Goal: Information Seeking & Learning: Learn about a topic

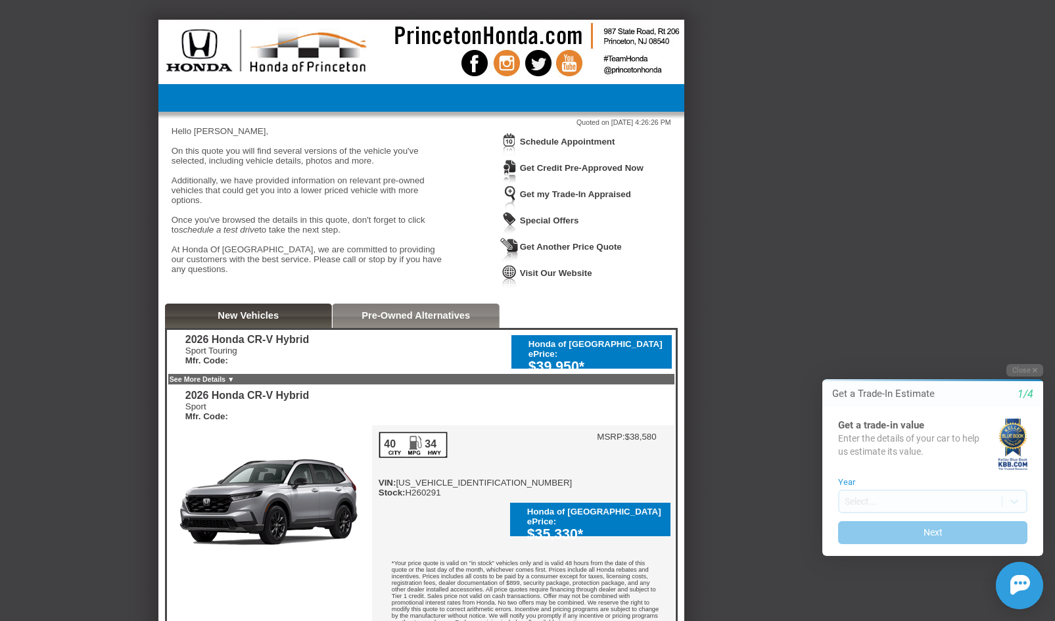
click at [630, 365] on div "$39,950*" at bounding box center [596, 367] width 137 height 16
click at [645, 365] on div "$39,950*" at bounding box center [596, 367] width 137 height 16
click at [644, 371] on div "$39,950*" at bounding box center [596, 367] width 137 height 16
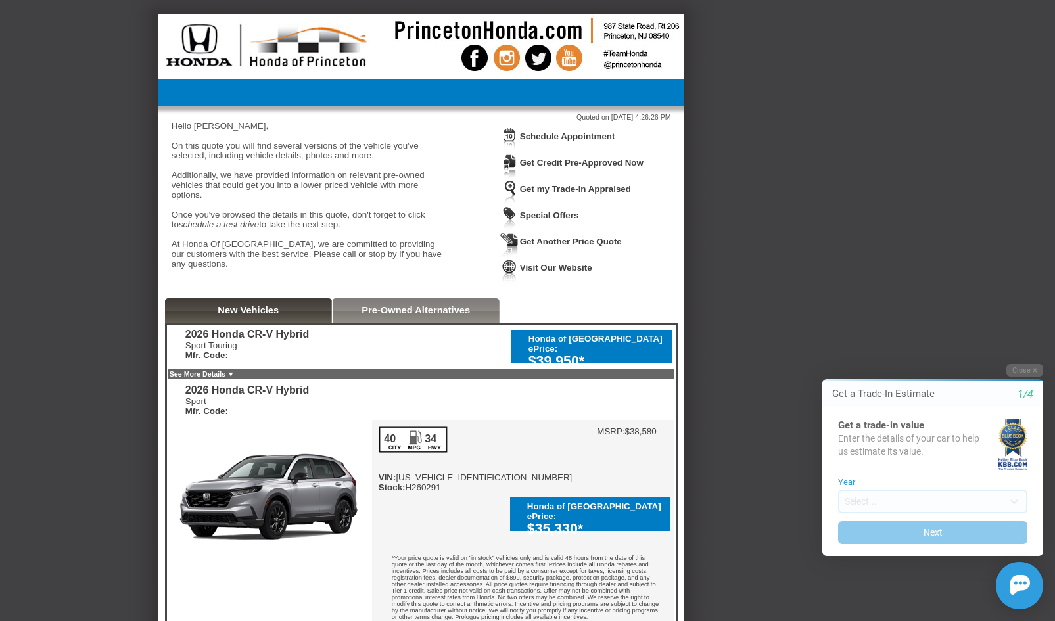
scroll to position [10, 0]
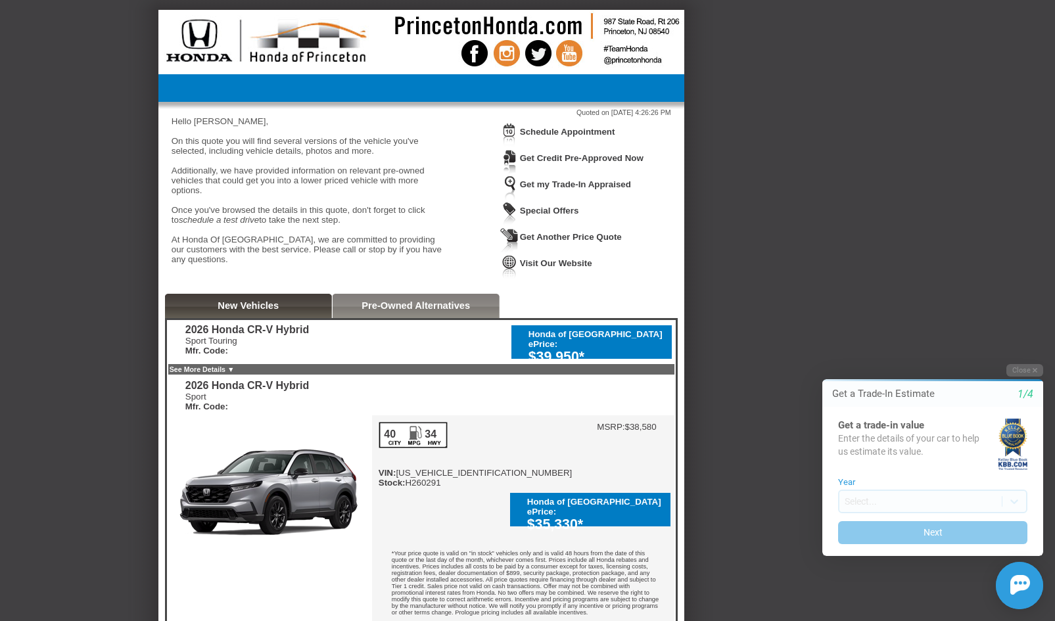
click at [198, 354] on div "Sport Touring Mfr. Code:" at bounding box center [247, 346] width 124 height 20
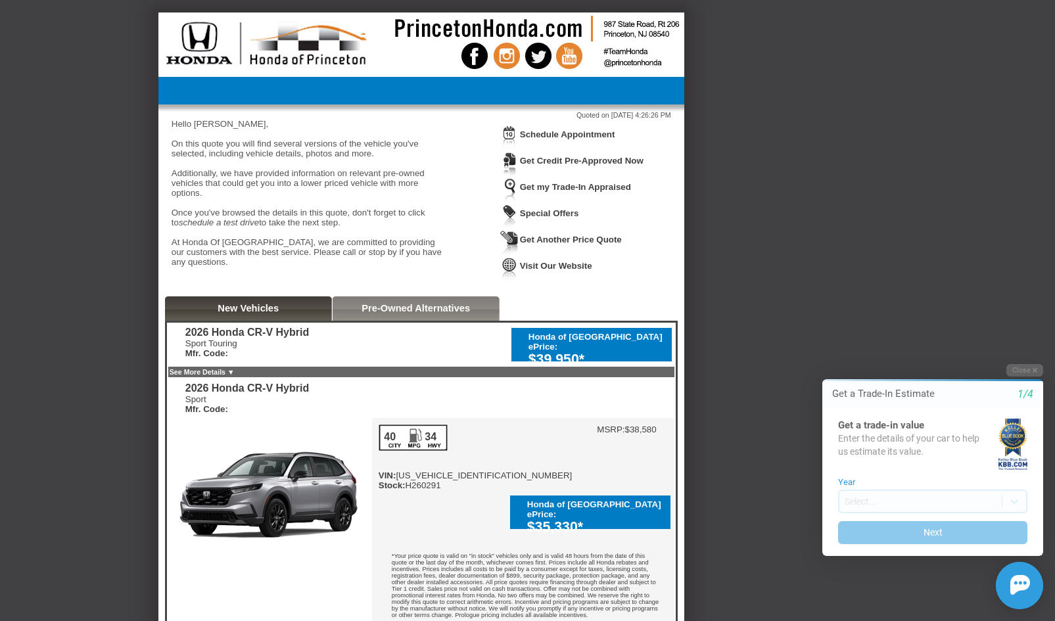
scroll to position [7, 0]
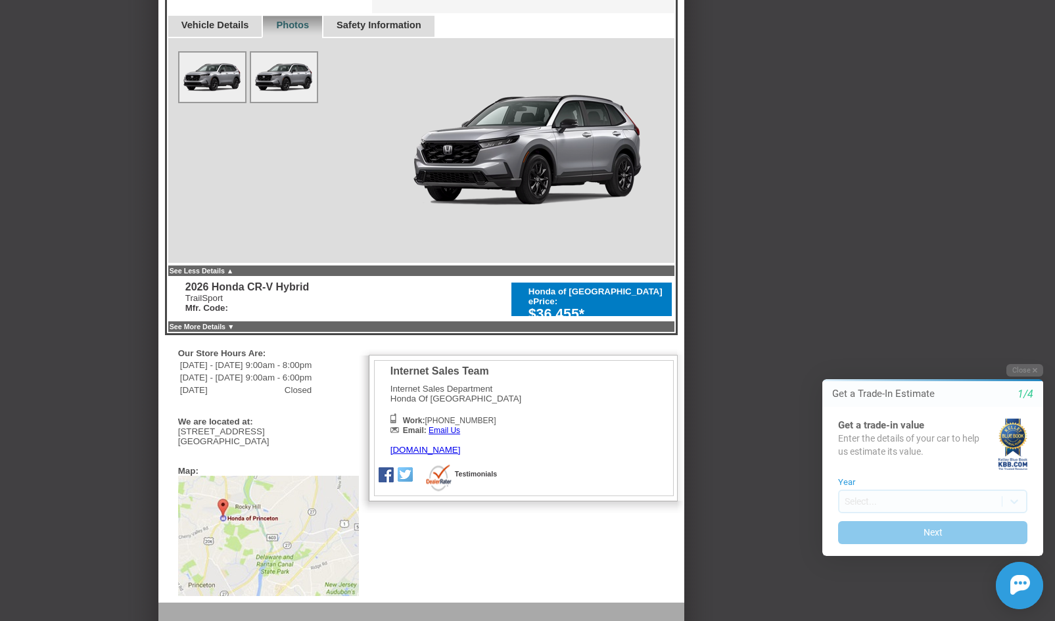
scroll to position [691, 0]
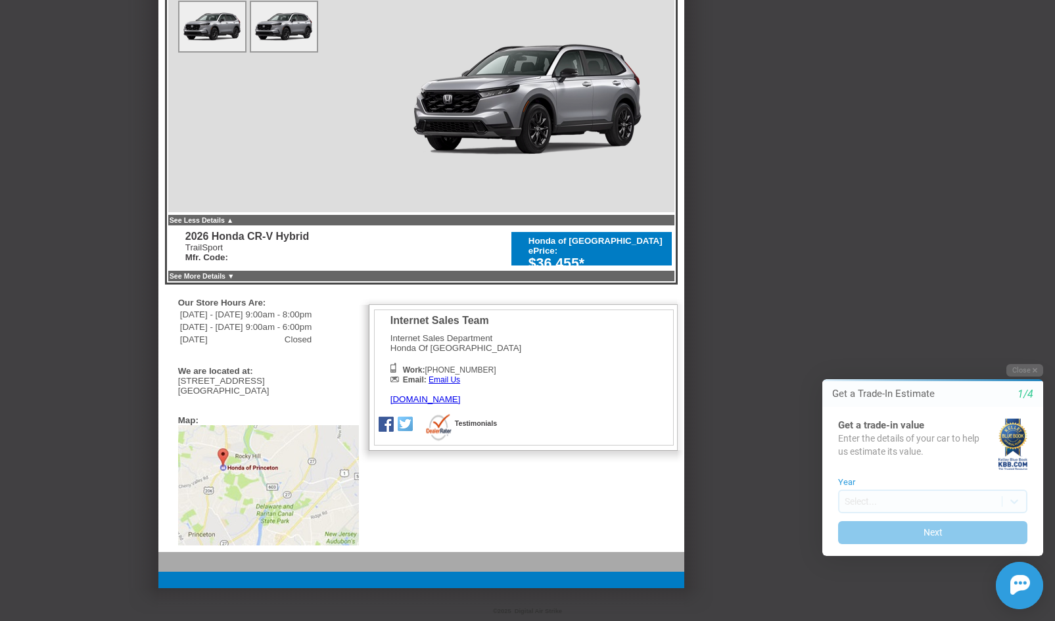
click at [461, 396] on link "[DOMAIN_NAME]" at bounding box center [425, 399] width 70 height 10
click at [225, 217] on link "See Less Details ▲" at bounding box center [202, 220] width 64 height 8
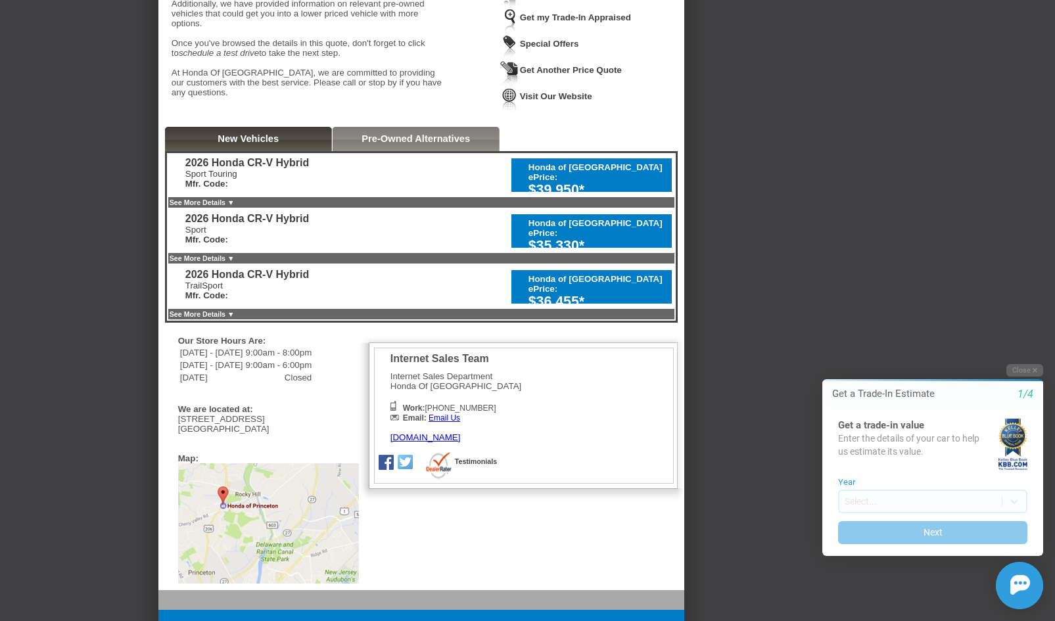
scroll to position [175, 0]
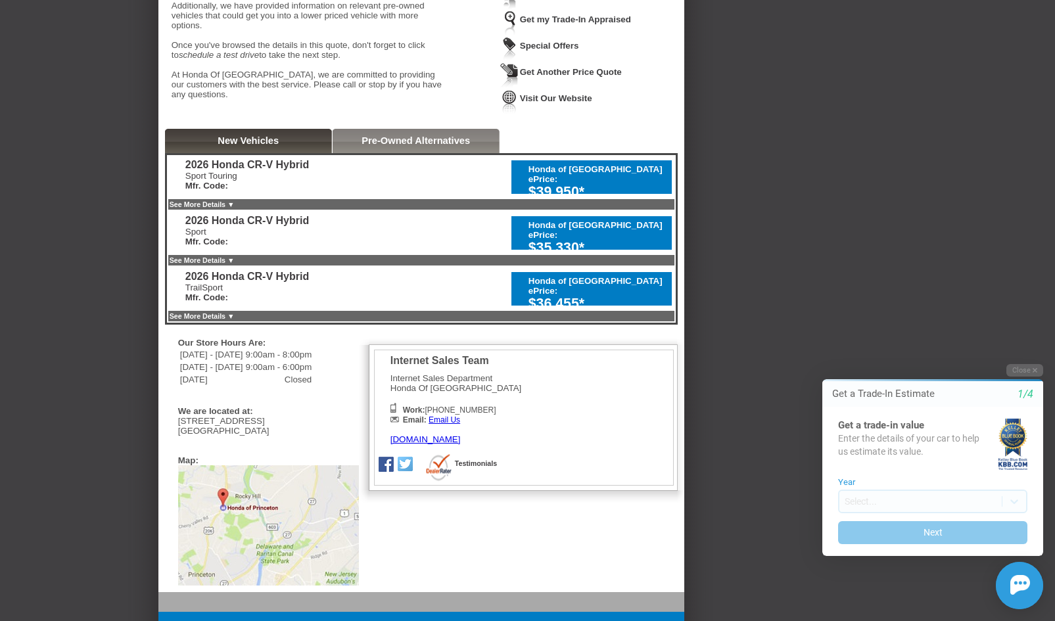
click at [298, 191] on div "Sport Touring Mfr. Code:" at bounding box center [247, 181] width 124 height 20
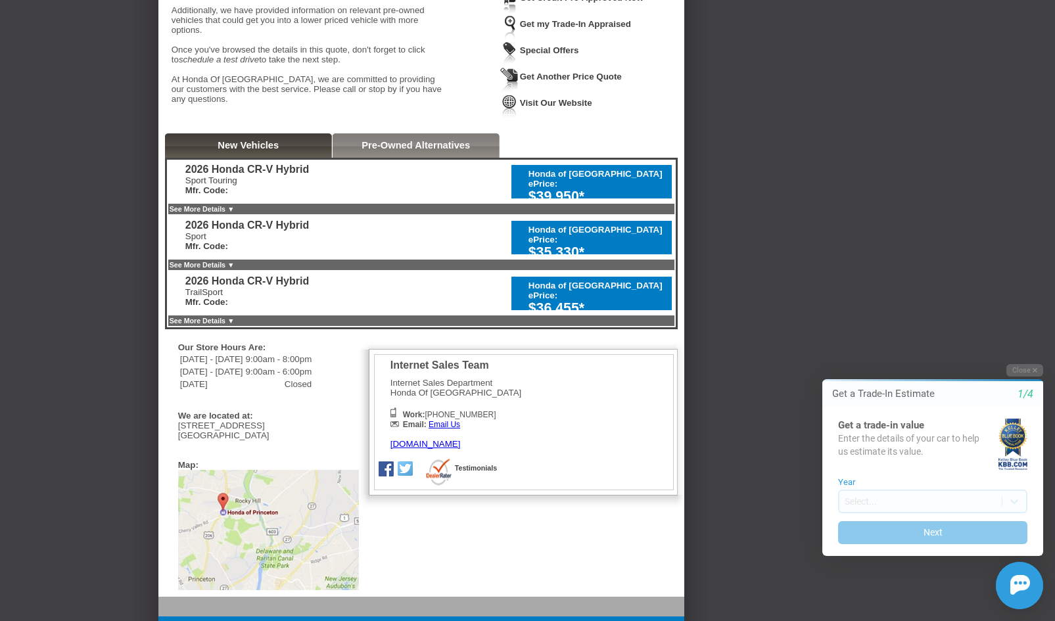
scroll to position [171, 0]
click at [235, 212] on link "See More Details ▼" at bounding box center [202, 208] width 65 height 8
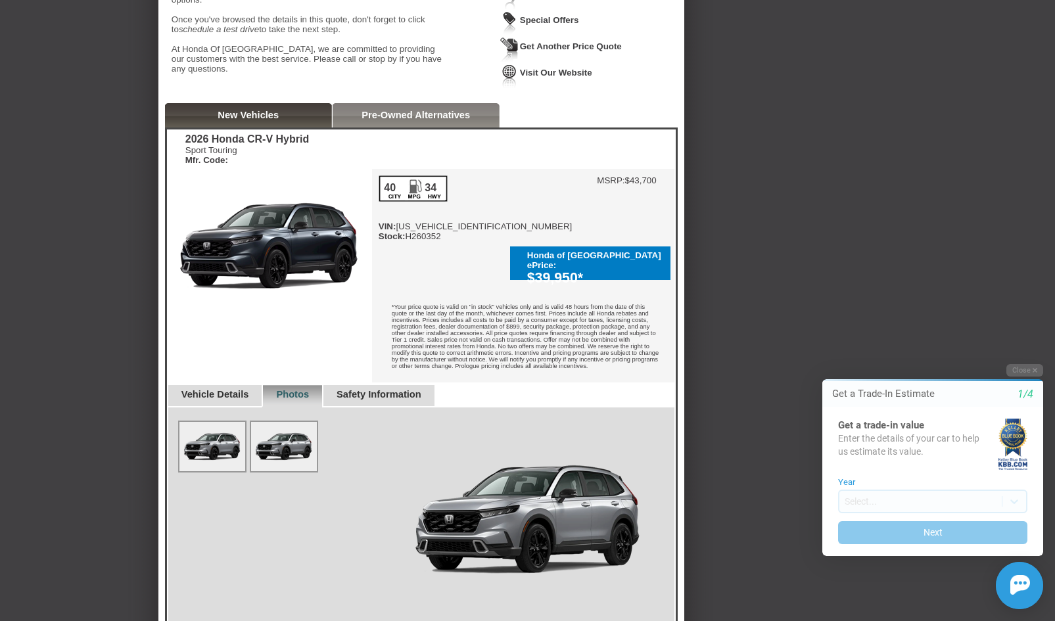
scroll to position [204, 0]
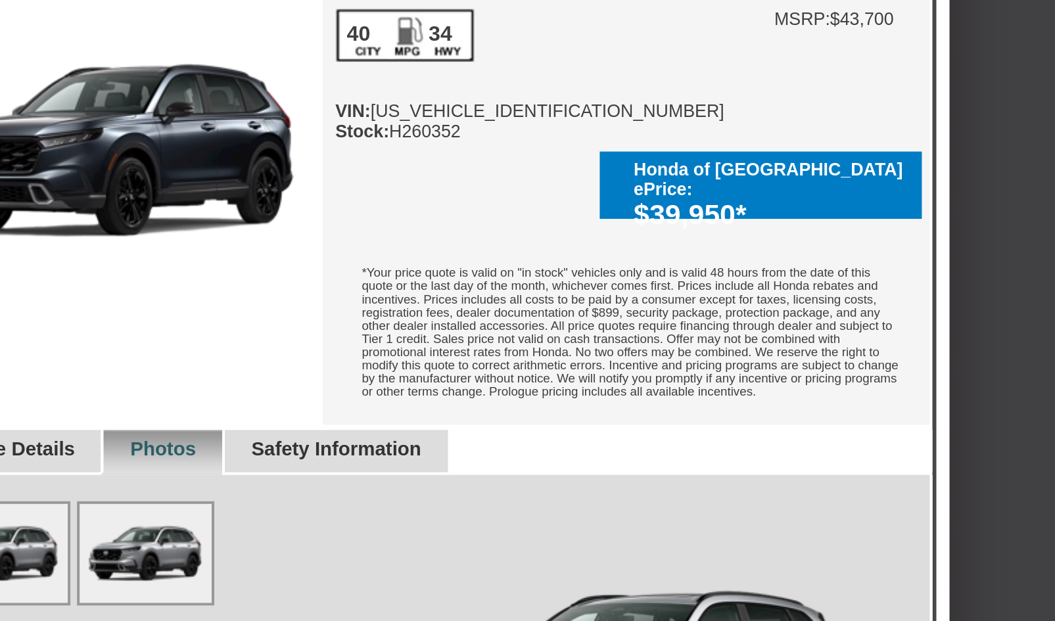
click at [440, 238] on div "40 34 VIN: [US_VEHICLE_IDENTIFICATION_NUMBER] Stock: H260352" at bounding box center [476, 205] width 194 height 66
copy div "H260352"
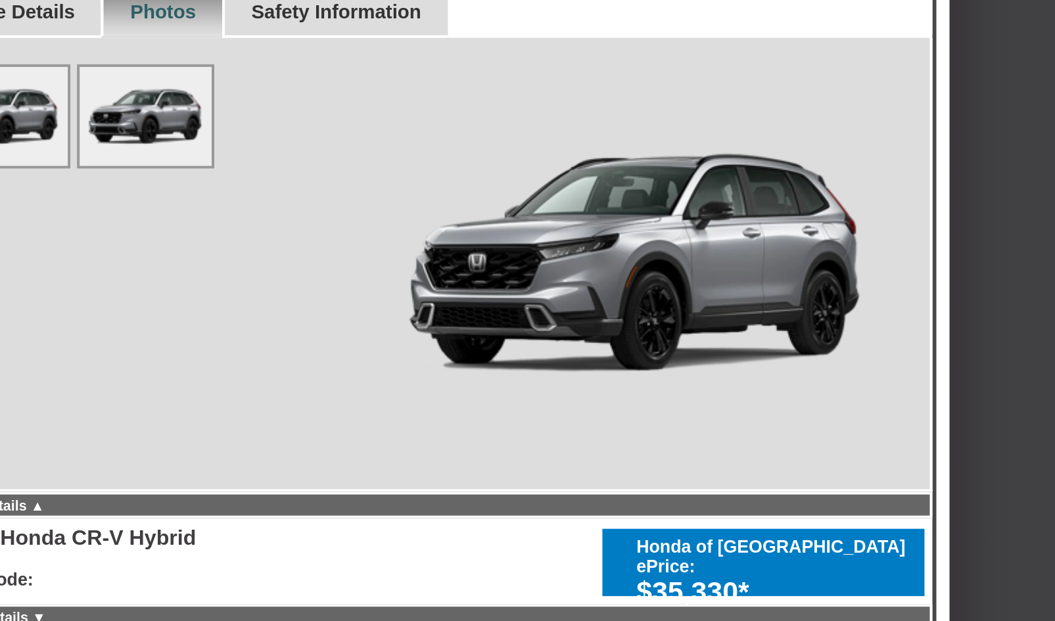
scroll to position [277, 0]
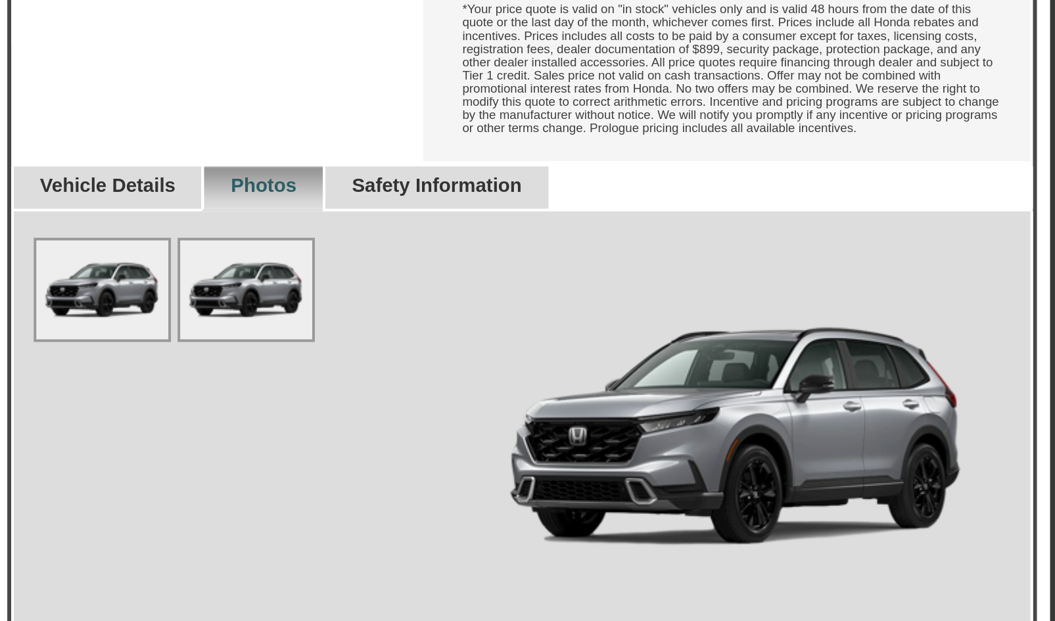
click at [212, 320] on link "Vehicle Details" at bounding box center [215, 318] width 68 height 11
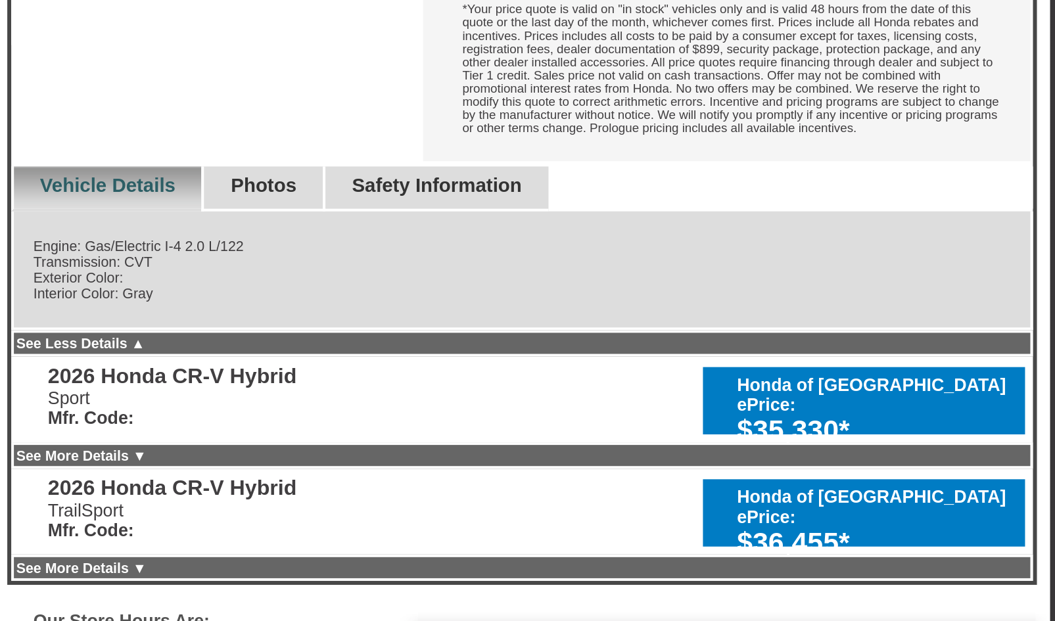
click at [309, 321] on link "Photos" at bounding box center [292, 318] width 33 height 11
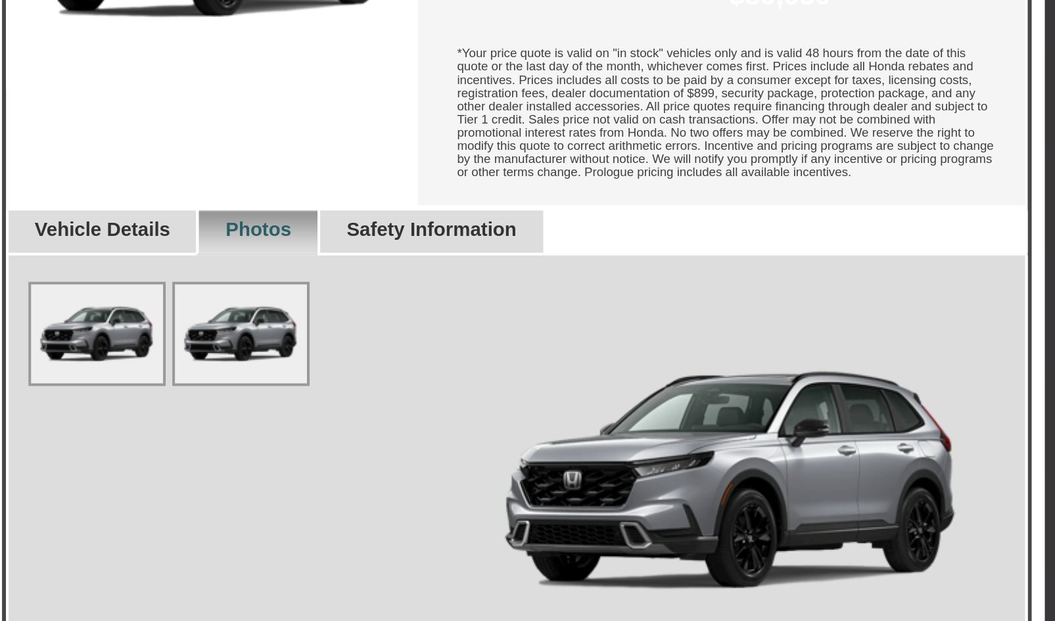
click at [211, 320] on link "Vehicle Details" at bounding box center [215, 318] width 68 height 11
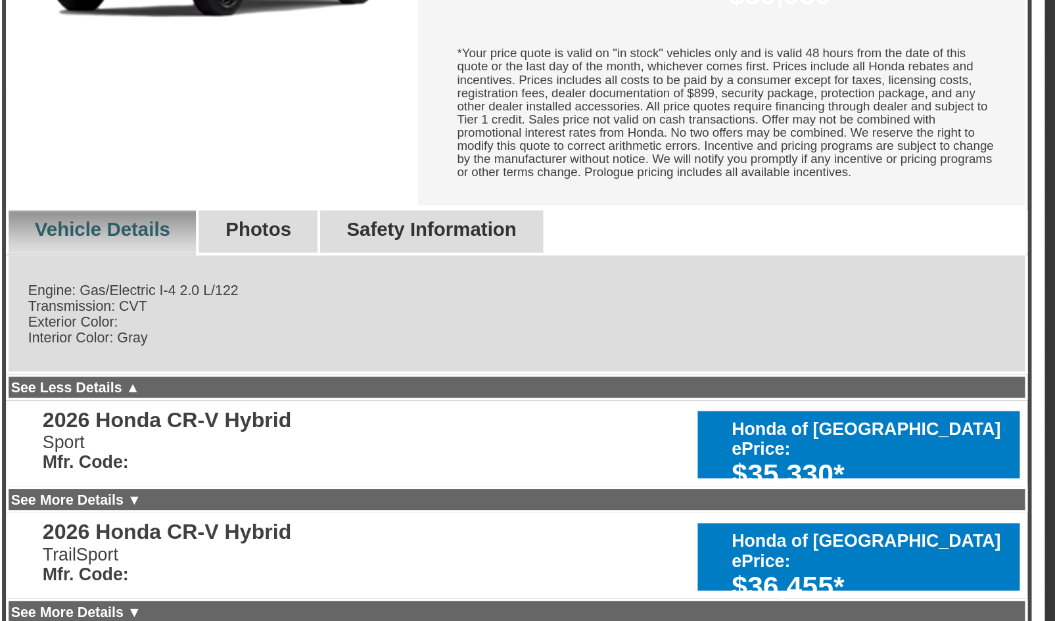
click at [206, 317] on link "Vehicle Details" at bounding box center [215, 318] width 68 height 11
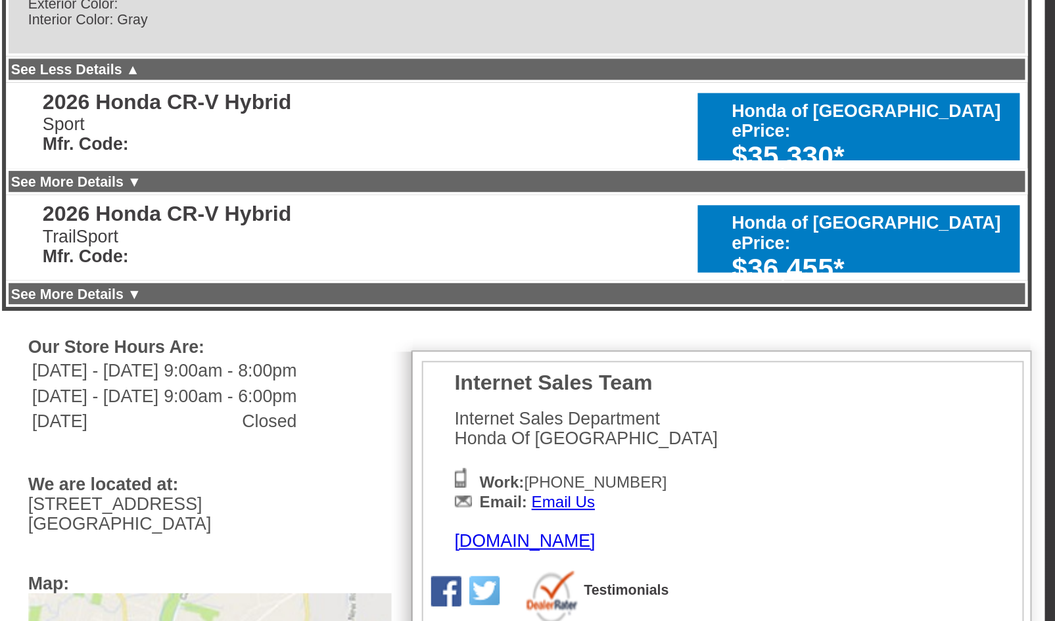
scroll to position [327, 0]
